Goal: Task Accomplishment & Management: Complete application form

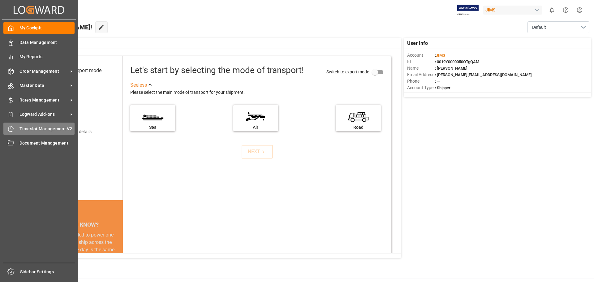
click at [45, 129] on span "Timeslot Management V2" at bounding box center [46, 129] width 55 height 6
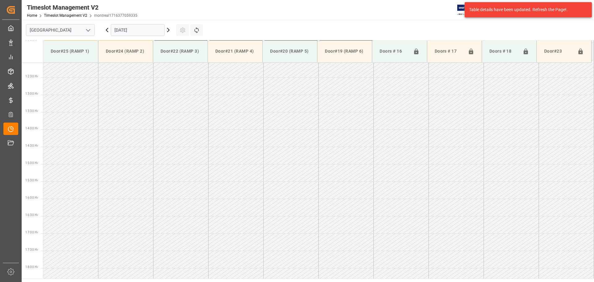
click at [87, 31] on icon "open menu" at bounding box center [87, 30] width 7 height 7
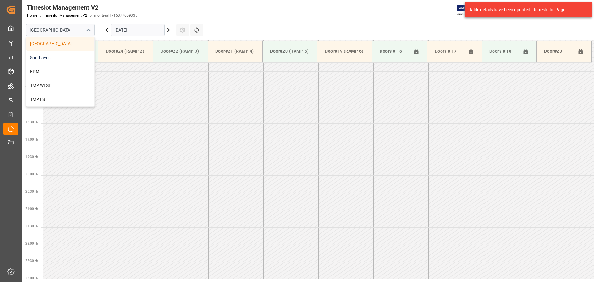
scroll to position [585, 0]
click at [66, 70] on div "BPM" at bounding box center [60, 72] width 68 height 14
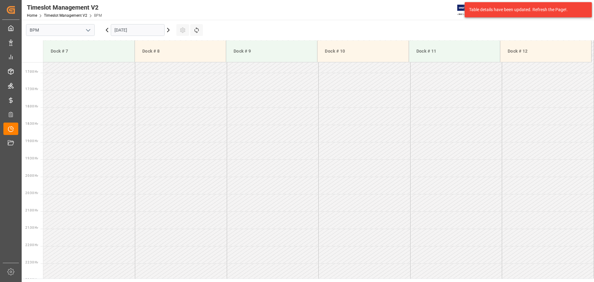
scroll to position [585, 0]
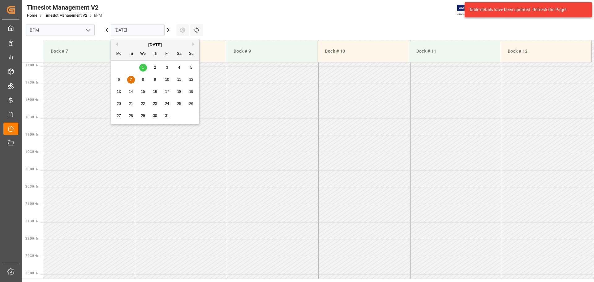
click at [155, 33] on input "[DATE]" at bounding box center [138, 30] width 54 height 12
click at [144, 80] on div "8" at bounding box center [143, 79] width 8 height 7
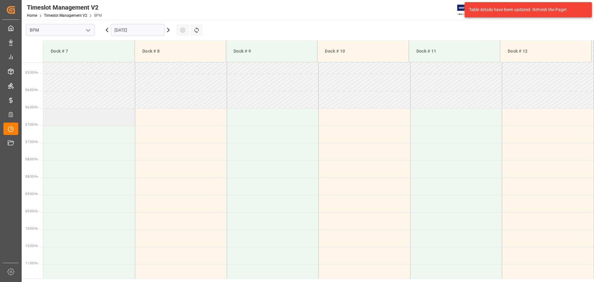
scroll to position [90, 0]
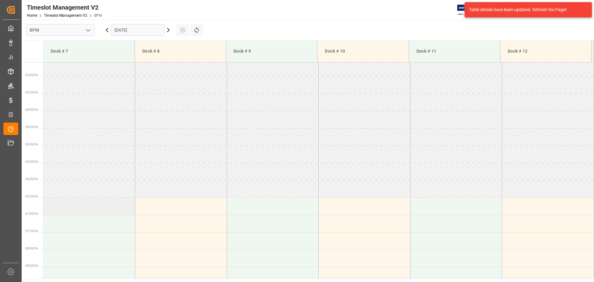
click at [76, 206] on td at bounding box center [89, 205] width 92 height 17
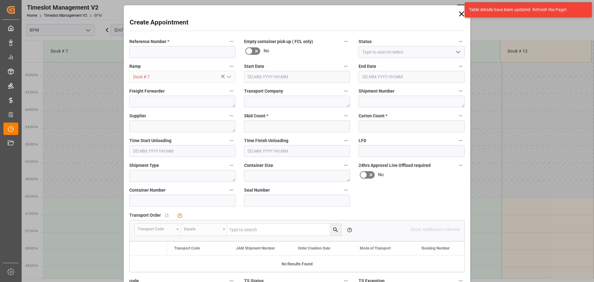
type input "[DATE] 06:30"
type input "[DATE] 07:00"
click at [211, 49] on input at bounding box center [182, 52] width 106 height 12
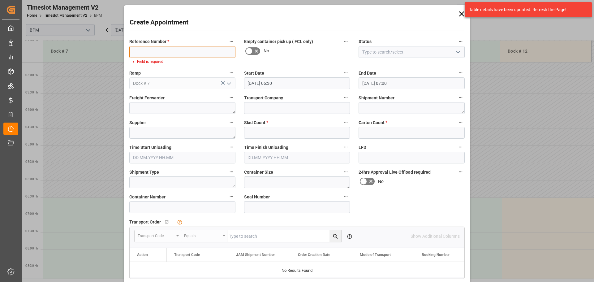
click at [168, 51] on input at bounding box center [182, 52] width 106 height 12
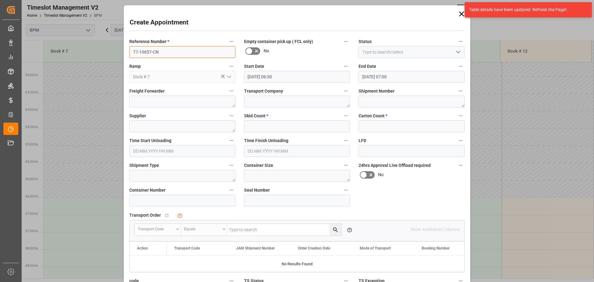
type input "77-10657-CN"
click at [434, 55] on icon "open menu" at bounding box center [457, 51] width 7 height 7
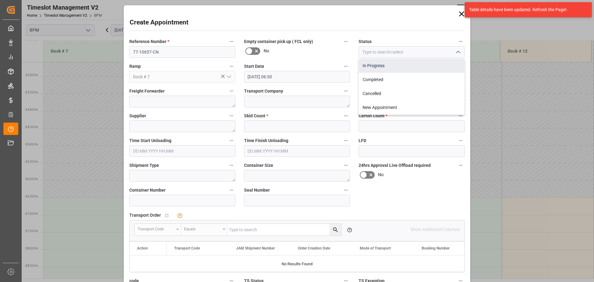
click at [429, 68] on div "In Progress" at bounding box center [411, 66] width 105 height 14
type input "In Progress"
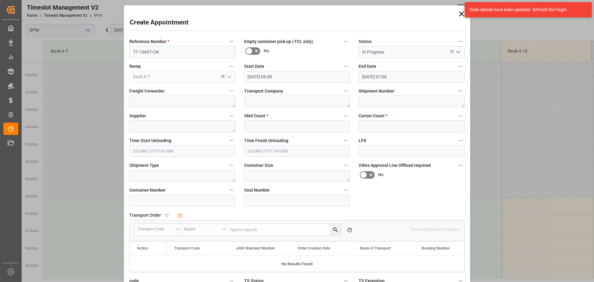
click at [304, 79] on input "[DATE] 06:30" at bounding box center [297, 77] width 106 height 12
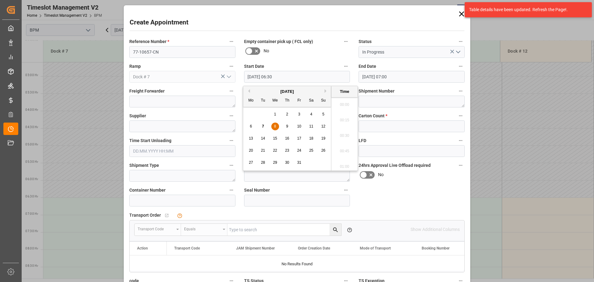
scroll to position [373, 0]
click at [275, 127] on span "8" at bounding box center [275, 126] width 2 height 4
click at [343, 162] on li "07:00" at bounding box center [344, 164] width 26 height 15
type input "[DATE] 07:00"
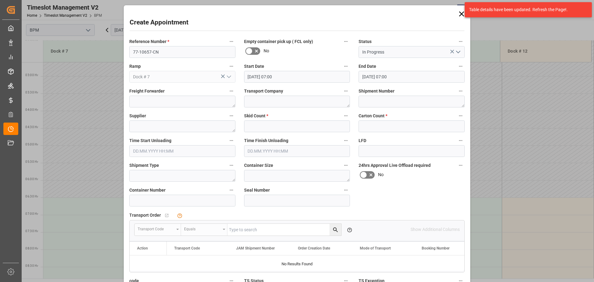
click at [403, 77] on input "[DATE] 07:00" at bounding box center [411, 77] width 106 height 12
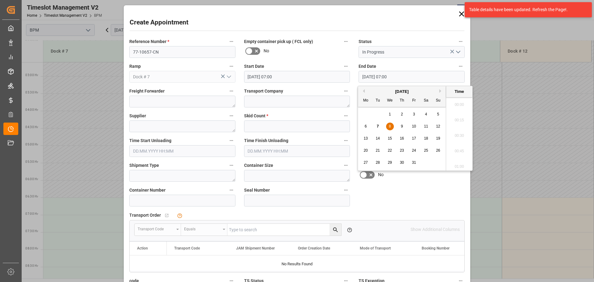
scroll to position [404, 0]
click at [391, 127] on div "8" at bounding box center [390, 126] width 8 height 7
click at [434, 134] on li "15:00" at bounding box center [459, 133] width 26 height 15
type input "[DATE] 15:00"
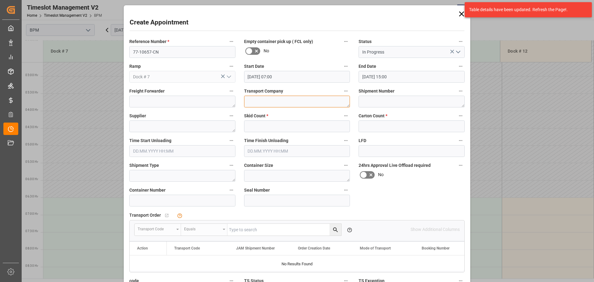
click at [270, 104] on textarea at bounding box center [297, 102] width 106 height 12
type textarea "CP"
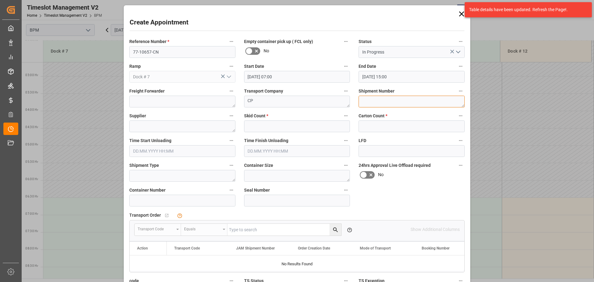
click at [373, 100] on textarea at bounding box center [411, 102] width 106 height 12
type textarea "73063"
click at [151, 130] on textarea at bounding box center [182, 126] width 106 height 12
type textarea "[PERSON_NAME]"
click at [282, 126] on input "text" at bounding box center [297, 126] width 106 height 12
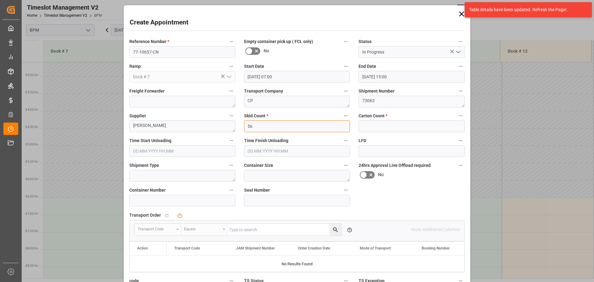
type input "56"
click at [387, 129] on input "text" at bounding box center [411, 126] width 106 height 12
type input "1000"
click at [151, 150] on input "text" at bounding box center [182, 151] width 106 height 12
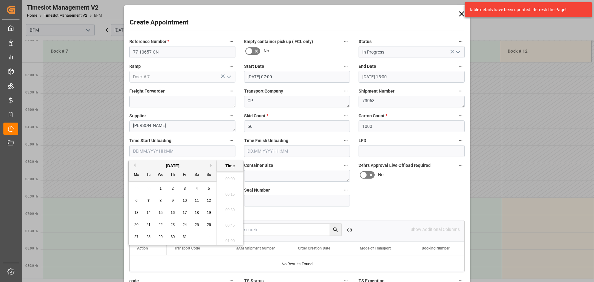
scroll to position [1100, 0]
click at [150, 165] on div "[DATE]" at bounding box center [173, 166] width 88 height 6
click at [163, 200] on div "8" at bounding box center [161, 200] width 8 height 7
click at [229, 190] on li "07:30" at bounding box center [230, 192] width 26 height 15
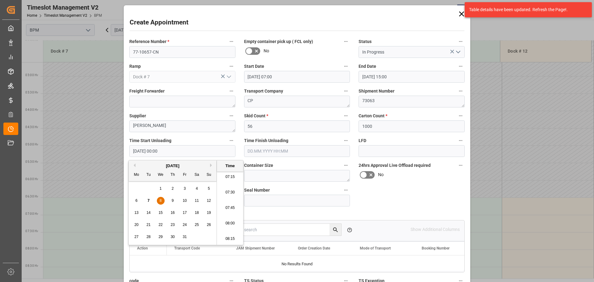
type input "[DATE] 07:30"
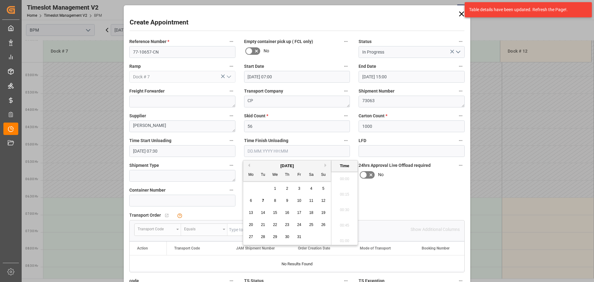
click at [294, 150] on input "text" at bounding box center [297, 151] width 106 height 12
click at [256, 164] on div "[DATE]" at bounding box center [287, 166] width 88 height 6
click at [275, 199] on span "8" at bounding box center [275, 200] width 2 height 4
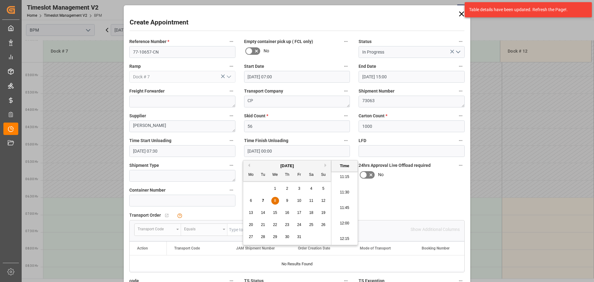
click at [345, 194] on li "11:30" at bounding box center [344, 192] width 26 height 15
type input "[DATE] 11:30"
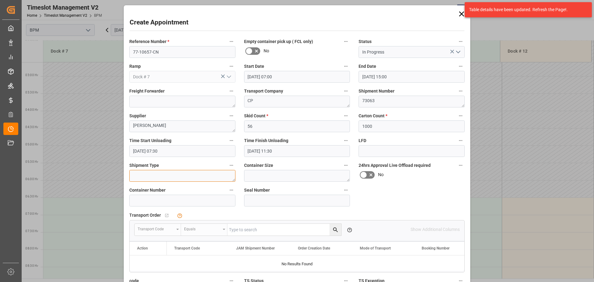
click at [168, 177] on textarea at bounding box center [182, 176] width 106 height 12
type textarea "40FT"
click at [287, 172] on textarea at bounding box center [297, 176] width 106 height 12
type textarea "40FT"
click at [161, 201] on input at bounding box center [182, 200] width 106 height 12
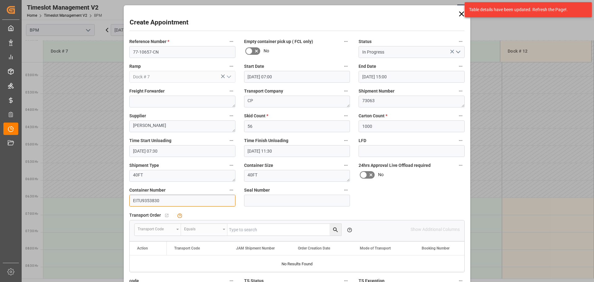
type input "EITU9353830"
click at [253, 198] on input at bounding box center [297, 200] width 106 height 12
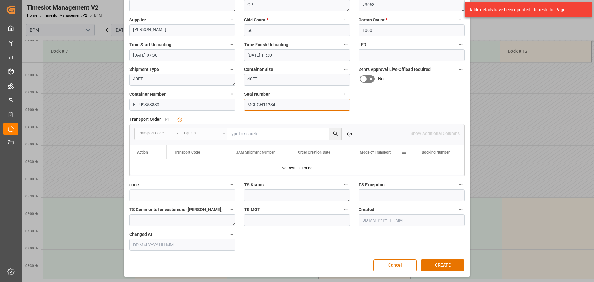
scroll to position [96, 0]
type input "MCRGH11234"
click at [434, 262] on button "CREATE" at bounding box center [442, 265] width 43 height 12
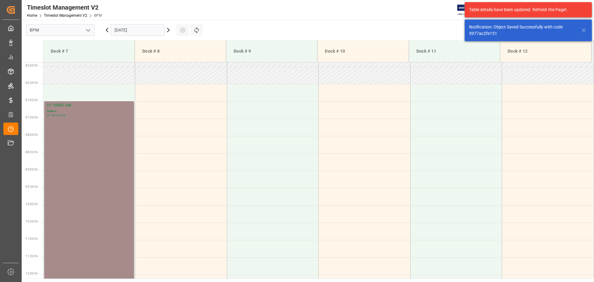
scroll to position [204, 0]
click at [67, 153] on div "77-10657-CN Status - 07:00 - 15:00" at bounding box center [89, 239] width 85 height 274
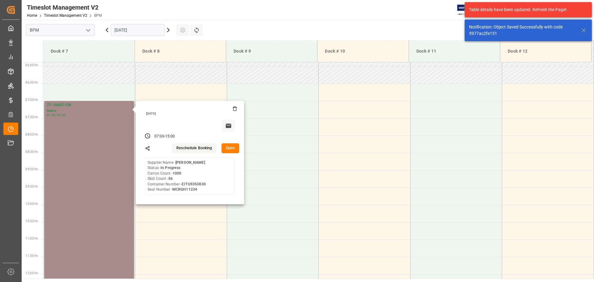
click at [230, 148] on button "Open" at bounding box center [230, 148] width 18 height 10
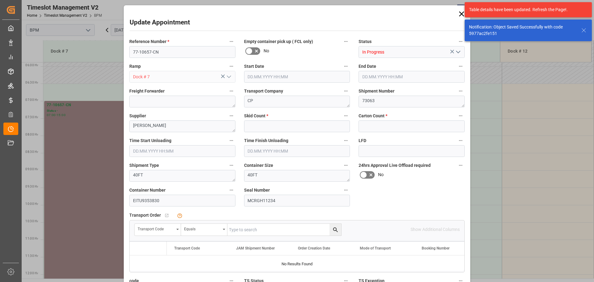
type input "56"
type input "1000"
type input "[DATE] 07:00"
type input "[DATE] 15:00"
type input "[DATE] 07:30"
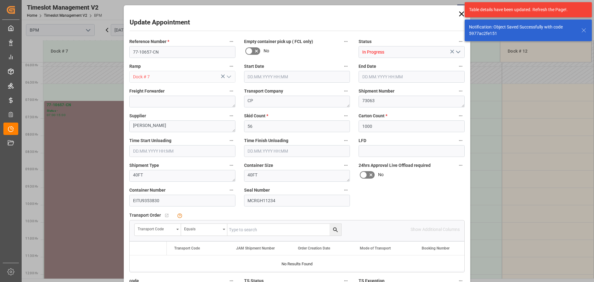
type input "[DATE] 11:30"
type input "[DATE] 22:28"
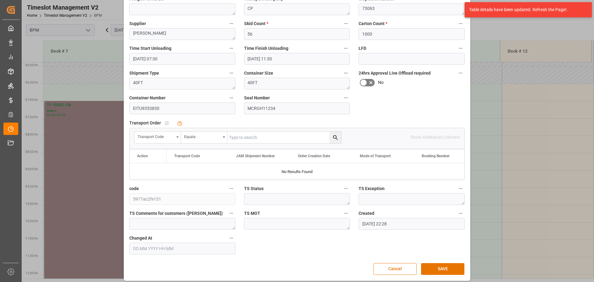
scroll to position [93, 0]
click at [176, 137] on icon "open menu" at bounding box center [177, 136] width 2 height 1
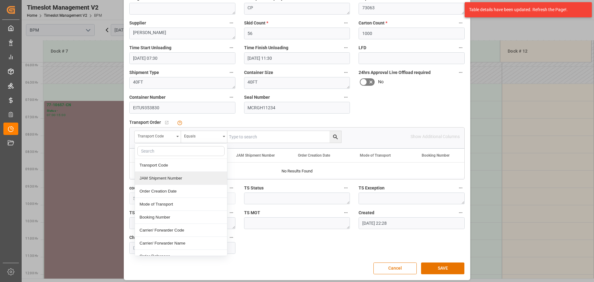
click at [154, 175] on div "JAM Shipment Number" at bounding box center [181, 178] width 92 height 13
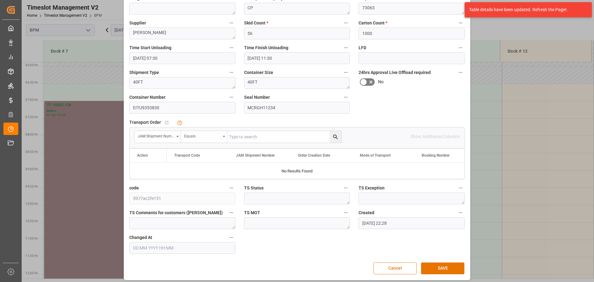
click at [208, 138] on div "Equals" at bounding box center [202, 135] width 36 height 7
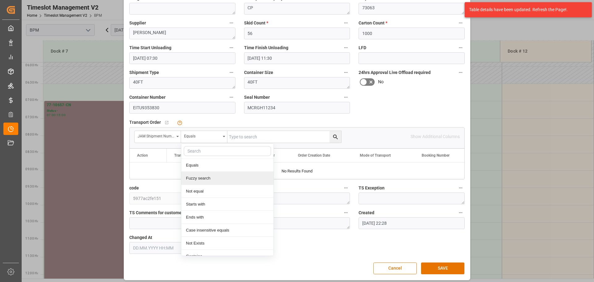
click at [211, 178] on div "Fuzzy search" at bounding box center [227, 178] width 92 height 13
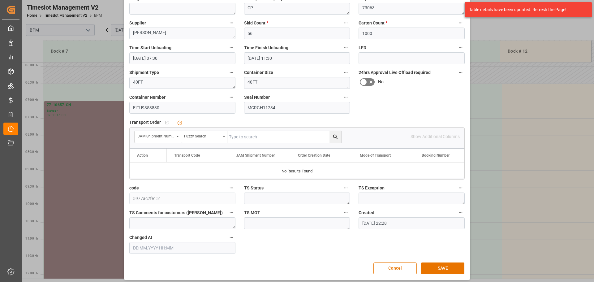
click at [244, 135] on input "text" at bounding box center [284, 137] width 114 height 12
type input "73063"
click at [336, 136] on icon "search button" at bounding box center [335, 137] width 6 height 6
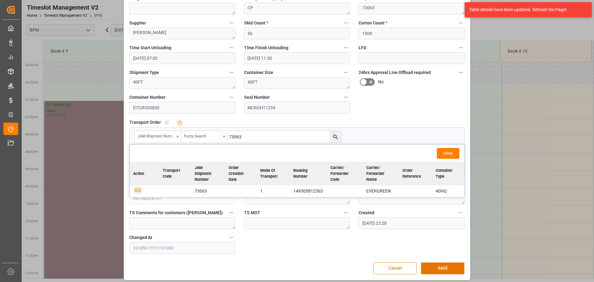
click at [136, 189] on icon "button" at bounding box center [138, 190] width 8 height 8
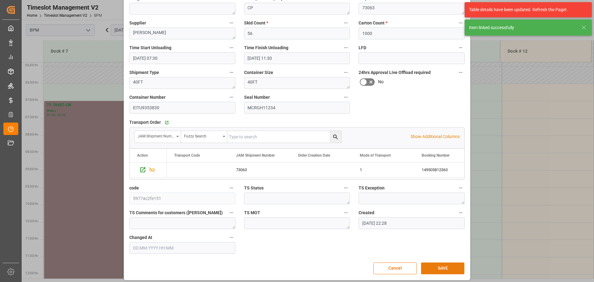
click at [434, 269] on button "SAVE" at bounding box center [442, 268] width 43 height 12
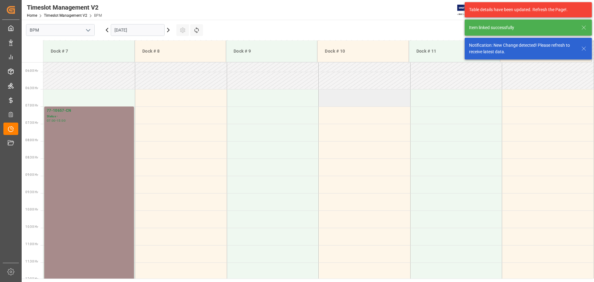
scroll to position [204, 0]
